Goal: Information Seeking & Learning: Learn about a topic

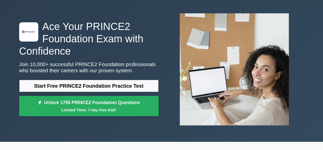
scroll to position [20, 0]
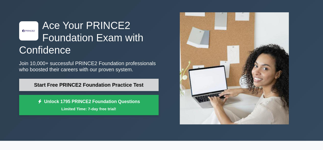
click at [110, 86] on link "Start Free PRINCE2 Foundation Practice Test" at bounding box center [89, 84] width 140 height 12
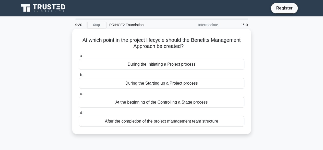
click at [148, 67] on div "During the Initiating a Project process" at bounding box center [162, 64] width 166 height 11
click at [79, 58] on input "a. During the Initiating a Project process" at bounding box center [79, 55] width 0 height 3
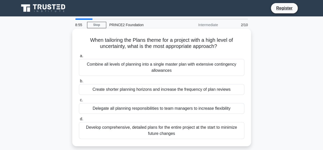
click at [155, 92] on div "Create shorter planning horizons and increase the frequency of plan reviews" at bounding box center [162, 89] width 166 height 11
click at [79, 83] on input "b. Create shorter planning horizons and increase the frequency of plan reviews" at bounding box center [79, 80] width 0 height 3
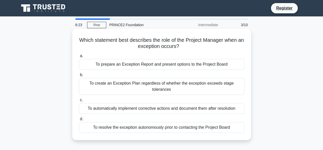
click at [158, 83] on div "To create an Exception Plan regardless of whether the exception exceeds stage t…" at bounding box center [162, 86] width 166 height 17
click at [79, 76] on input "b. To create an Exception Plan regardless of whether the exception exceeds stag…" at bounding box center [79, 74] width 0 height 3
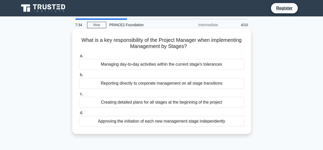
click at [174, 65] on div "Managing day-to-day activities within the current stage's tolerances" at bounding box center [162, 64] width 166 height 11
click at [79, 58] on input "a. Managing day-to-day activities within the current stage's tolerances" at bounding box center [79, 55] width 0 height 3
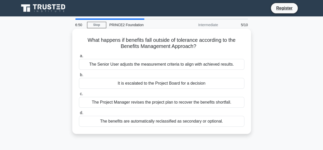
click at [176, 83] on div "It is escalated to the Project Board for a decision" at bounding box center [162, 83] width 166 height 11
click at [79, 76] on input "b. It is escalated to the Project Board for a decision" at bounding box center [79, 74] width 0 height 3
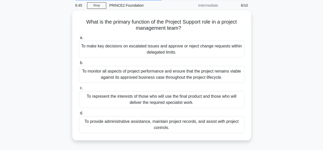
scroll to position [20, 0]
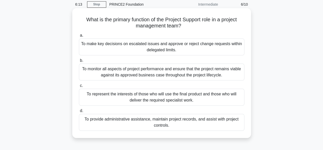
click at [187, 124] on div "To provide administrative assistance, maintain project records, and assist with…" at bounding box center [162, 121] width 166 height 17
click at [79, 112] on input "d. To provide administrative assistance, maintain project records, and assist w…" at bounding box center [79, 110] width 0 height 3
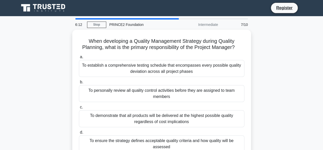
scroll to position [0, 0]
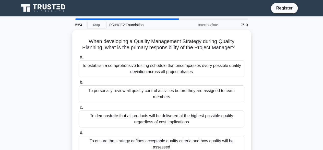
click at [269, 105] on div "When developing a Quality Management Strategy during Quality Planning, what is …" at bounding box center [161, 97] width 291 height 135
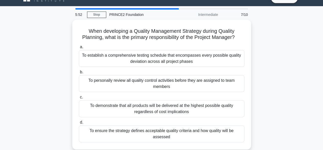
scroll to position [20, 0]
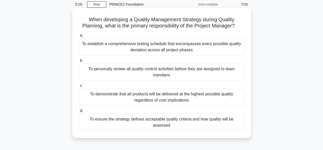
click at [182, 120] on div "To ensure the strategy defines acceptable quality criteria and how quality will…" at bounding box center [162, 121] width 166 height 17
click at [79, 112] on input "d. To ensure the strategy defines acceptable quality criteria and how quality w…" at bounding box center [79, 110] width 0 height 3
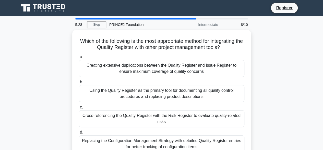
scroll to position [0, 0]
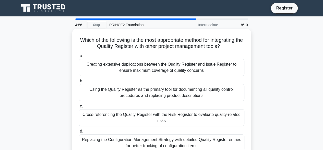
click at [153, 144] on div "Replacing the Configuration Management Strategy with detailed Quality Register …" at bounding box center [162, 142] width 166 height 17
click at [79, 133] on input "d. Replacing the Configuration Management Strategy with detailed Quality Regist…" at bounding box center [79, 130] width 0 height 3
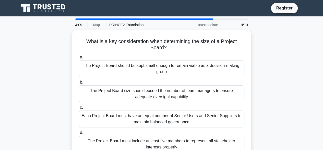
click at [272, 87] on div "What is a key consideration when determining the size of a Project Board? .spin…" at bounding box center [161, 97] width 291 height 135
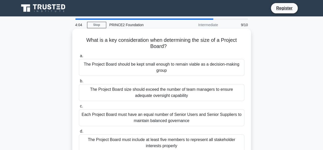
click at [205, 68] on div "The Project Board should be kept small enough to remain viable as a decision-ma…" at bounding box center [162, 67] width 166 height 17
click at [79, 58] on input "a. The Project Board should be kept small enough to remain viable as a decision…" at bounding box center [79, 55] width 0 height 3
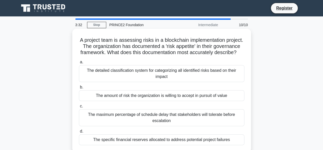
click at [199, 101] on div "The amount of risk the organization is willing to accept in pursuit of value" at bounding box center [162, 95] width 166 height 11
click at [79, 89] on input "b. The amount of risk the organization is willing to accept in pursuit of value" at bounding box center [79, 86] width 0 height 3
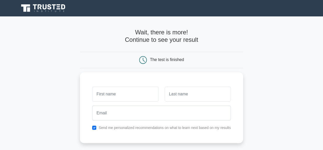
click at [273, 81] on main "Wait, there is more! Continue to see your result The test is finished and the" at bounding box center [161, 108] width 323 height 184
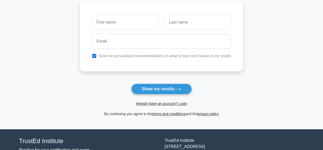
scroll to position [61, 0]
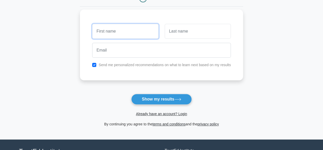
click at [144, 32] on input "text" at bounding box center [125, 31] width 66 height 15
type input "[PERSON_NAME]"
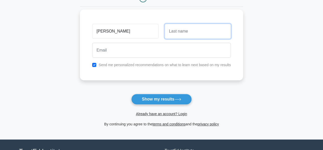
click at [176, 31] on input "text" at bounding box center [198, 31] width 66 height 15
type input "Pathak"
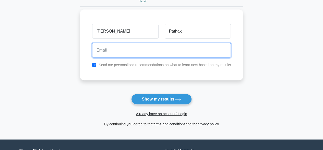
click at [182, 57] on input "email" at bounding box center [161, 50] width 139 height 15
type input "nimisha.bhatt84@gmail.com"
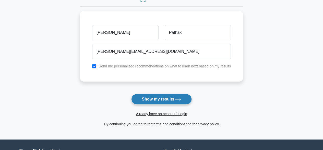
click at [156, 100] on button "Show my results" at bounding box center [161, 99] width 60 height 11
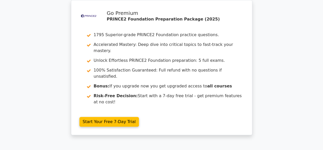
scroll to position [10, 0]
